Goal: Information Seeking & Learning: Learn about a topic

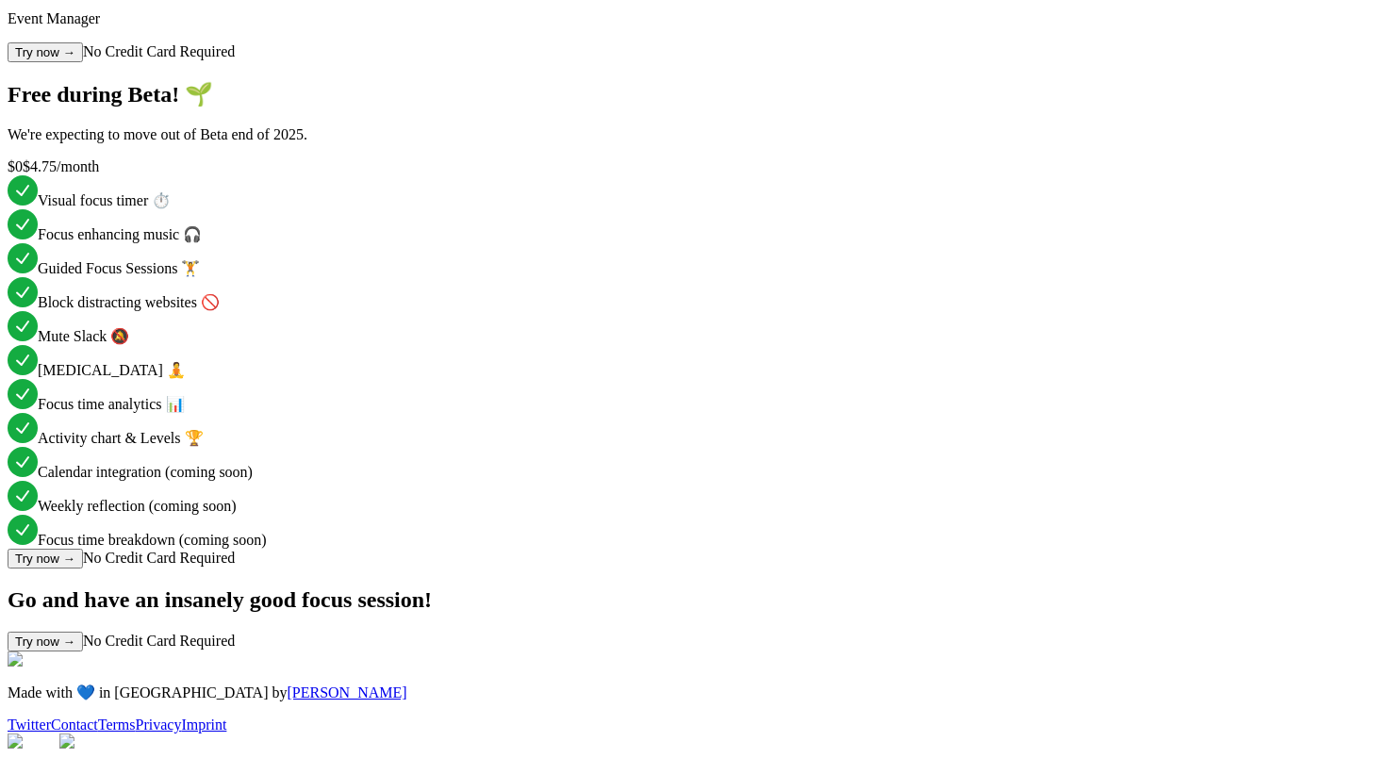
scroll to position [4200, 0]
click at [182, 716] on link "Privacy" at bounding box center [159, 724] width 46 height 16
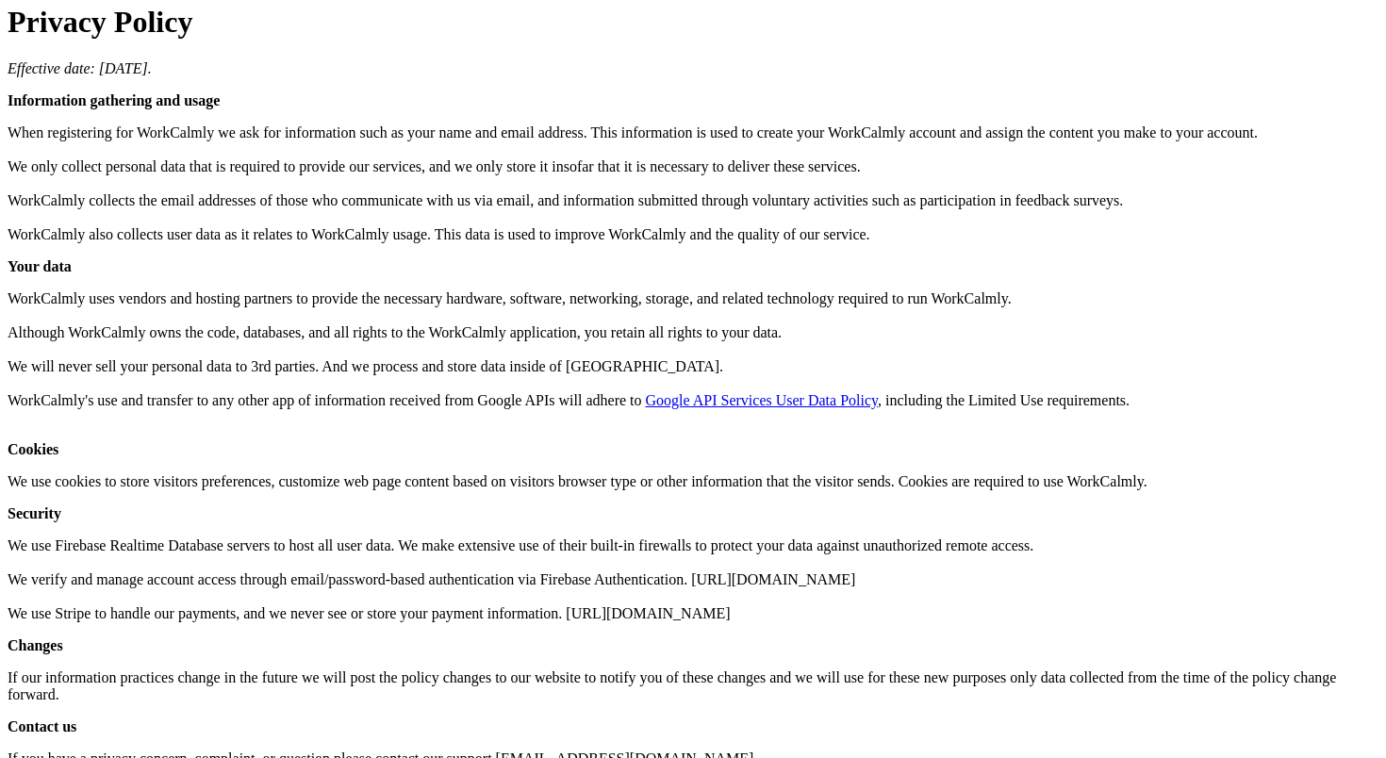
scroll to position [235, 0]
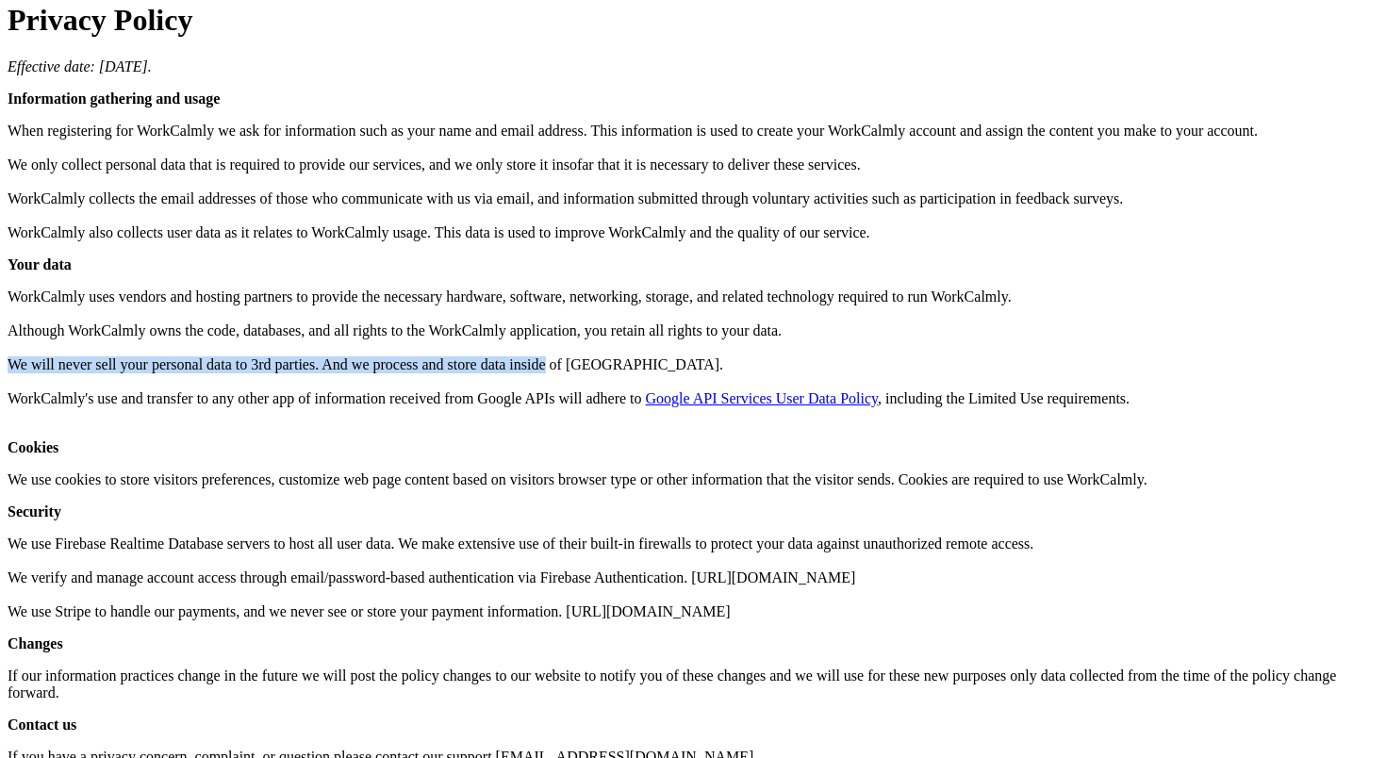
drag, startPoint x: 170, startPoint y: 349, endPoint x: 844, endPoint y: 349, distance: 674.1
click at [844, 349] on p "WorkCalmly uses vendors and hosting partners to provide the necessary hardware,…" at bounding box center [693, 356] width 1371 height 136
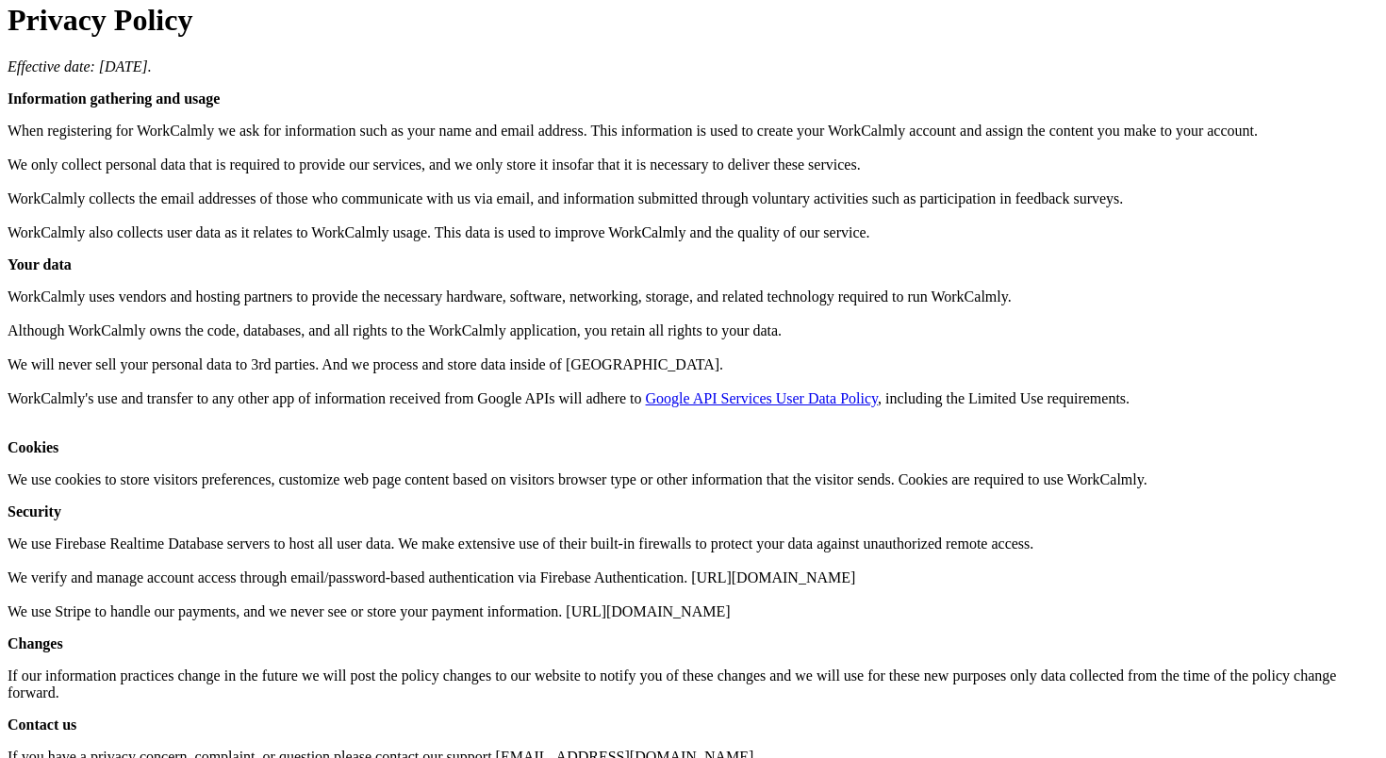
click at [881, 349] on p "WorkCalmly uses vendors and hosting partners to provide the necessary hardware,…" at bounding box center [693, 356] width 1371 height 136
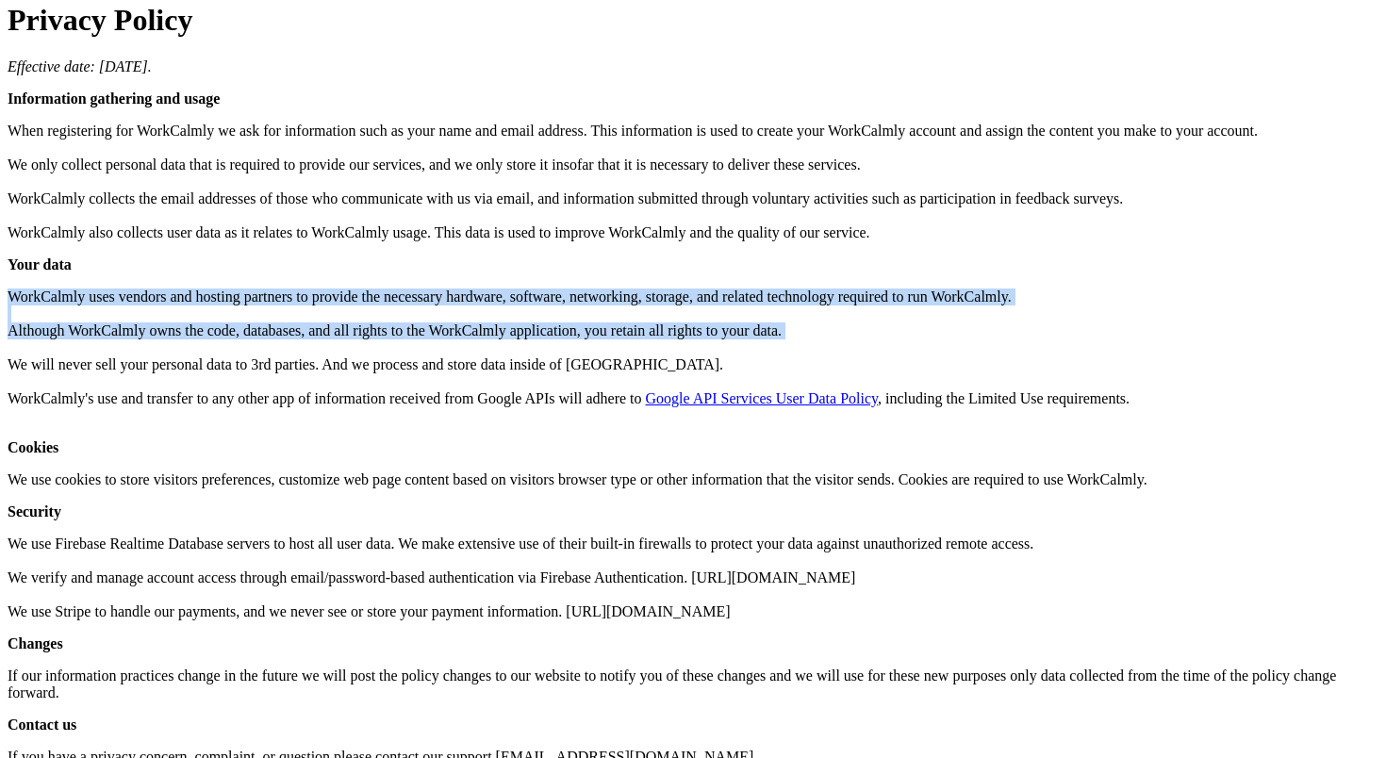
drag, startPoint x: 190, startPoint y: 226, endPoint x: 373, endPoint y: 332, distance: 211.2
click at [373, 332] on p "WorkCalmly uses vendors and hosting partners to provide the necessary hardware,…" at bounding box center [693, 356] width 1371 height 136
click at [773, 288] on p "WorkCalmly uses vendors and hosting partners to provide the necessary hardware,…" at bounding box center [693, 356] width 1371 height 136
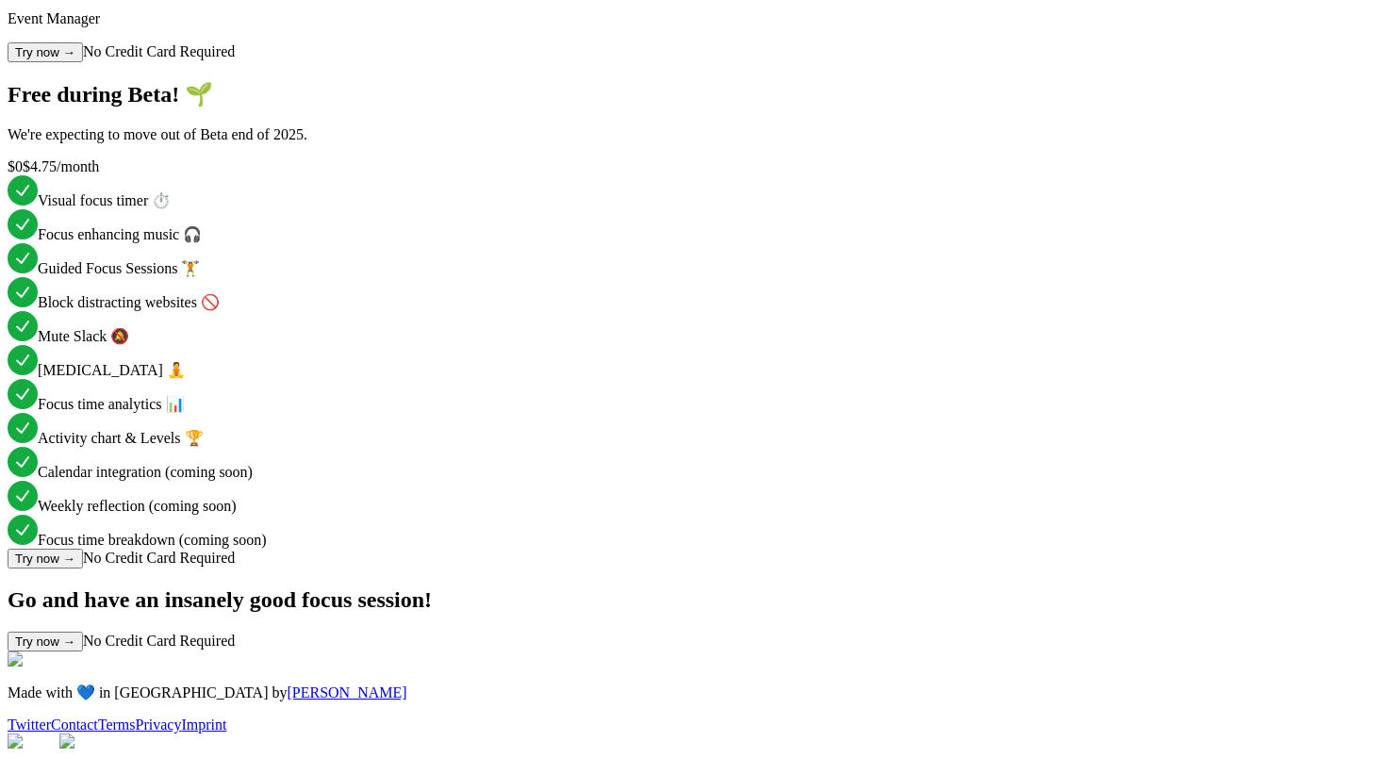
scroll to position [4200, 0]
click at [182, 716] on link "Privacy" at bounding box center [159, 724] width 46 height 16
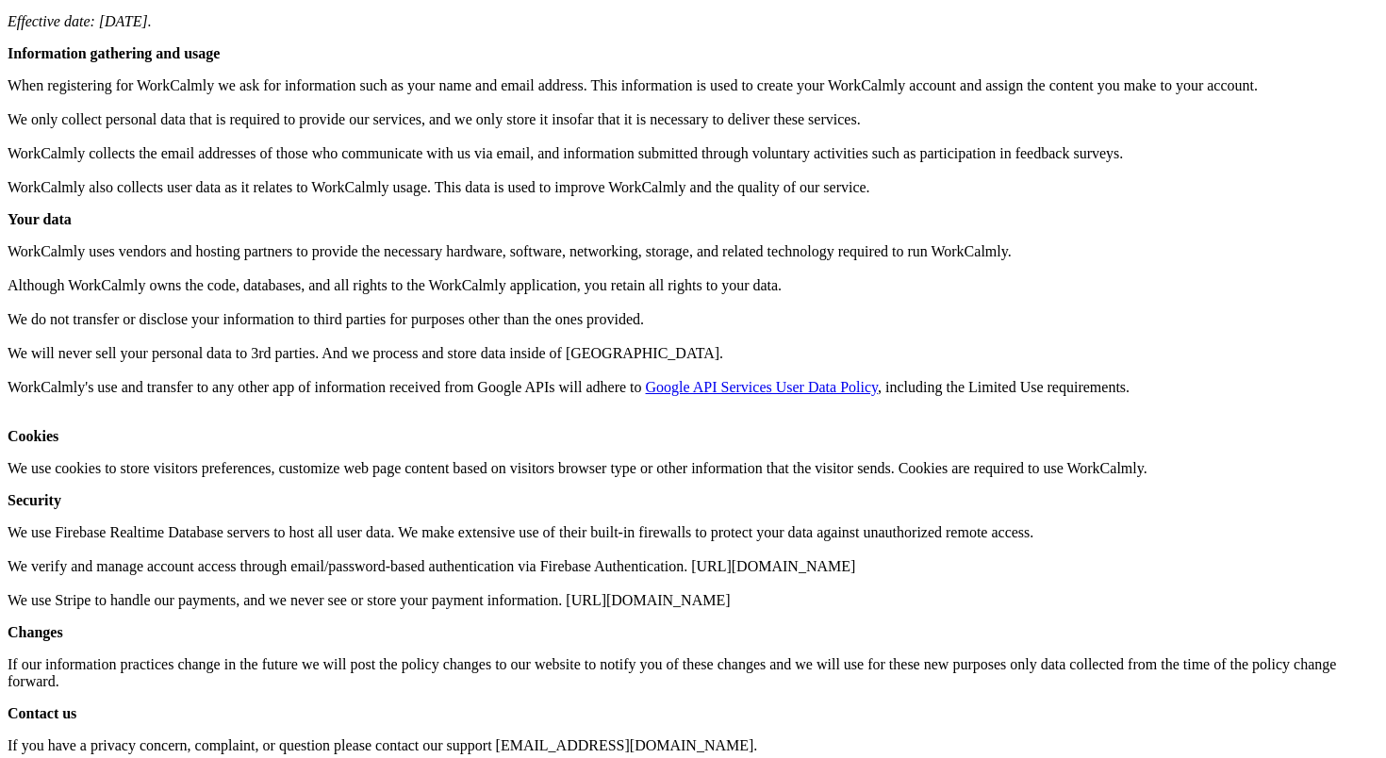
scroll to position [278, 0]
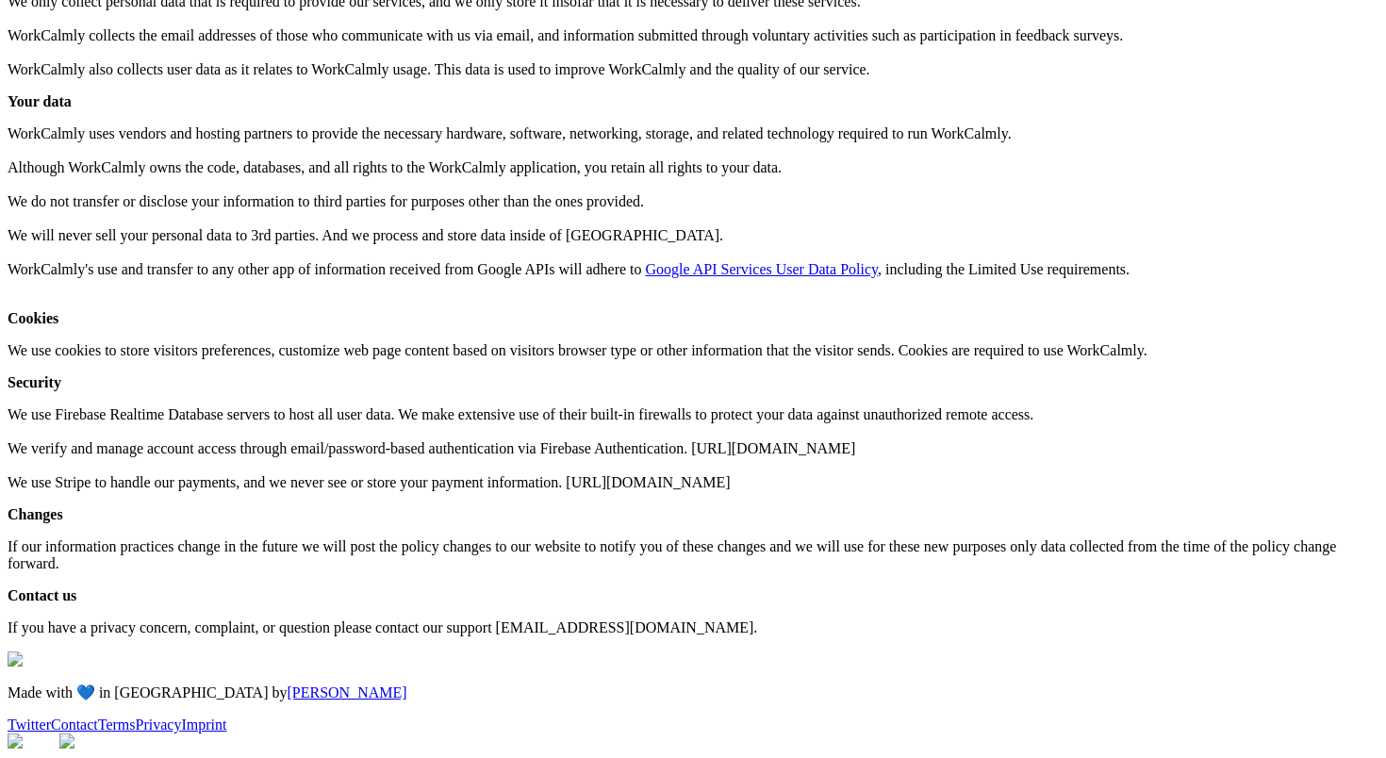
click at [774, 281] on p "WorkCalmly uses vendors and hosting partners to provide the necessary hardware,…" at bounding box center [693, 210] width 1371 height 170
